Goal: Transaction & Acquisition: Purchase product/service

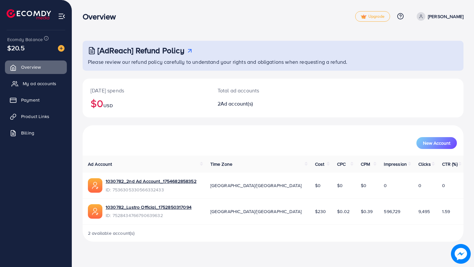
click at [36, 86] on span "My ad accounts" at bounding box center [40, 83] width 34 height 7
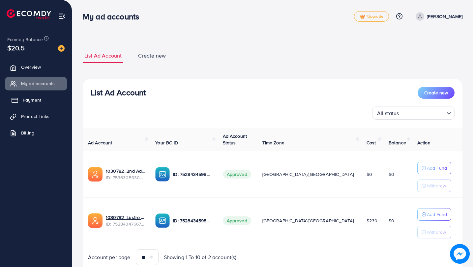
click at [36, 105] on link "Payment" at bounding box center [36, 100] width 62 height 13
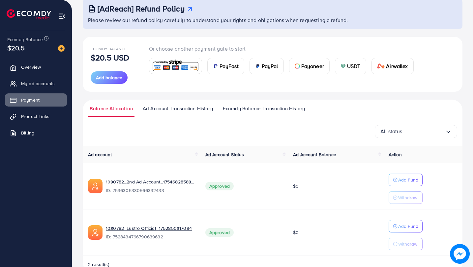
scroll to position [58, 0]
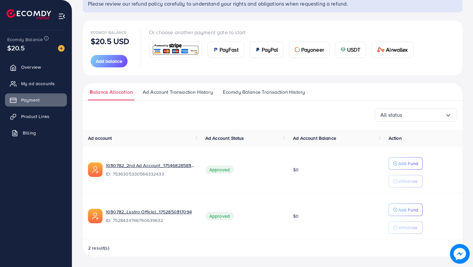
click at [26, 133] on span "Billing" at bounding box center [29, 133] width 13 height 7
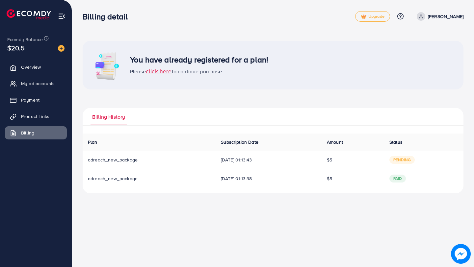
click at [253, 160] on span "29/08/2025, 01:13:43" at bounding box center [268, 160] width 95 height 7
click at [406, 161] on span "pending" at bounding box center [402, 160] width 25 height 8
click at [166, 73] on span "click here" at bounding box center [159, 71] width 26 height 8
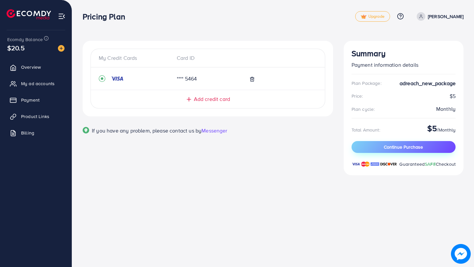
click at [400, 148] on span "Continue Purchase" at bounding box center [403, 147] width 39 height 7
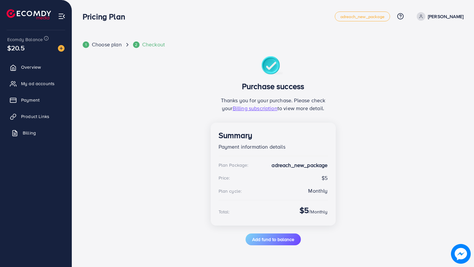
click at [27, 133] on span "Billing" at bounding box center [29, 133] width 13 height 7
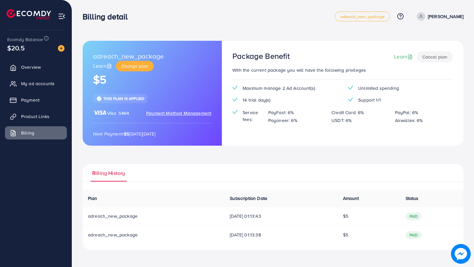
click at [16, 171] on ul "Overview My ad accounts Payment Product Links Billing" at bounding box center [36, 146] width 72 height 176
